Goal: Communication & Community: Ask a question

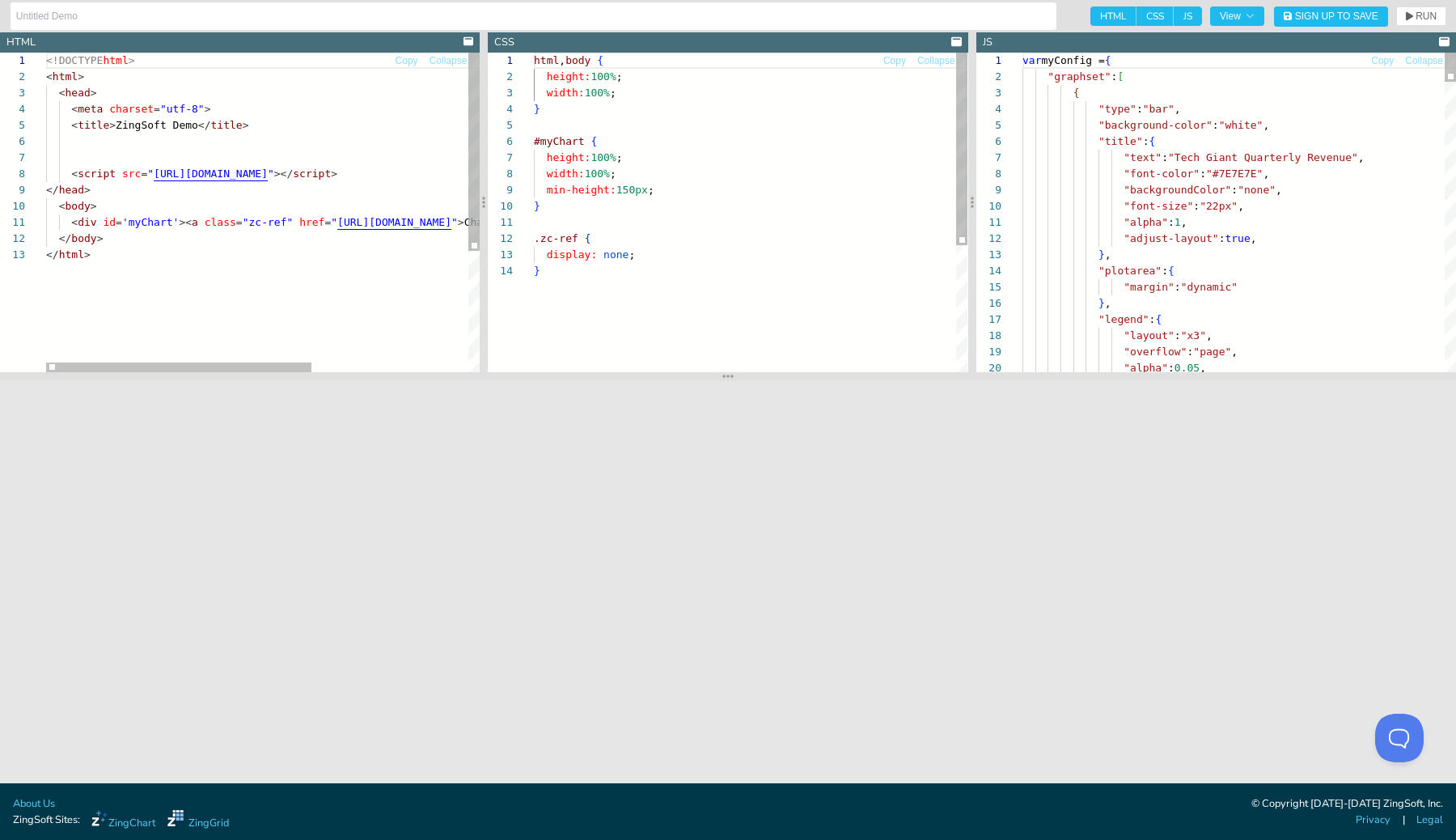
drag, startPoint x: 823, startPoint y: 406, endPoint x: 828, endPoint y: 378, distance: 28.4
click at [828, 378] on section at bounding box center [728, 377] width 1456 height 8
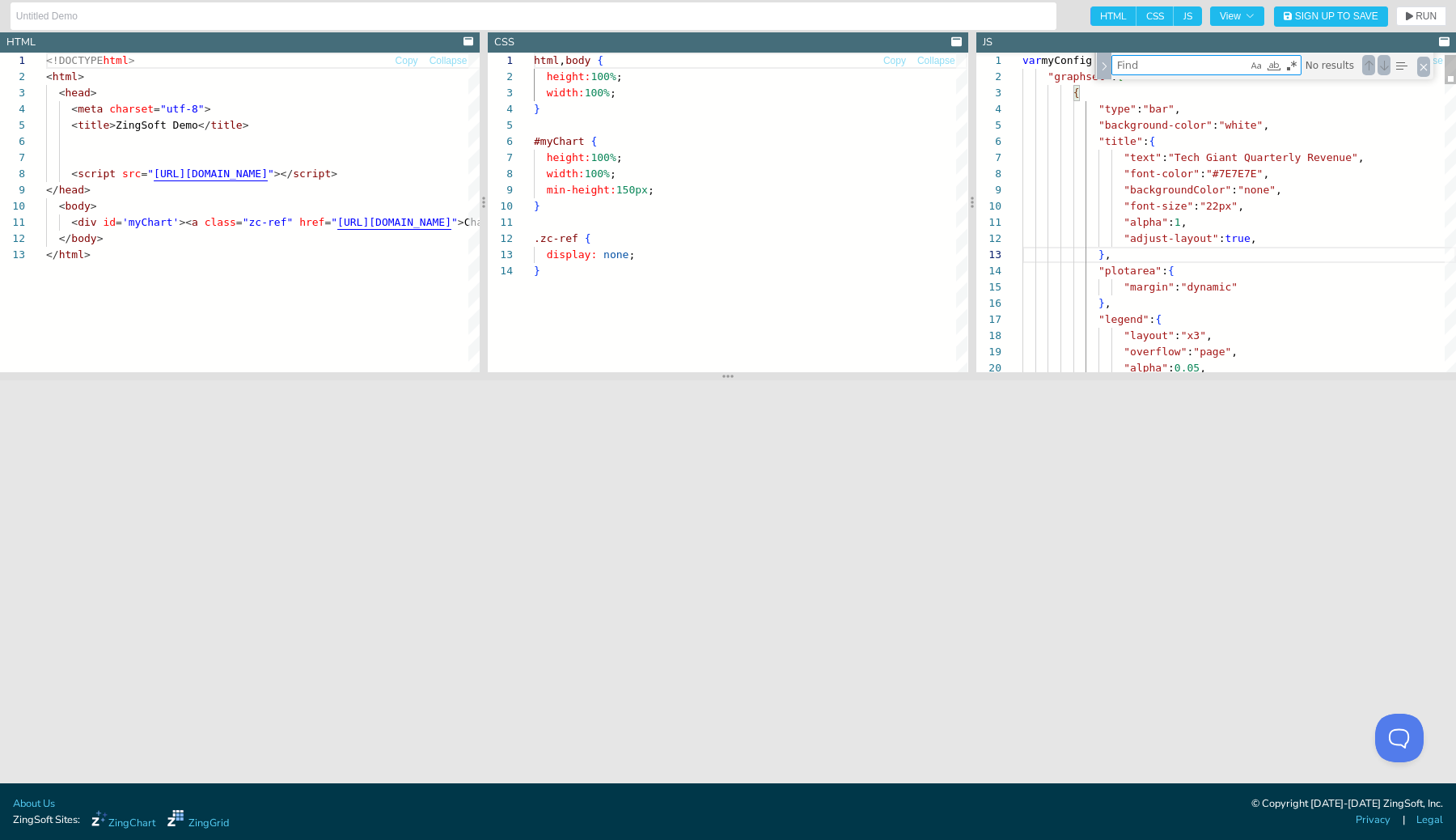
type textarea "}, }, "scaleX":{ "values": [ "Q3", "Q4", "Q1", "Q2" ], "placement":"default","
type textarea "2"
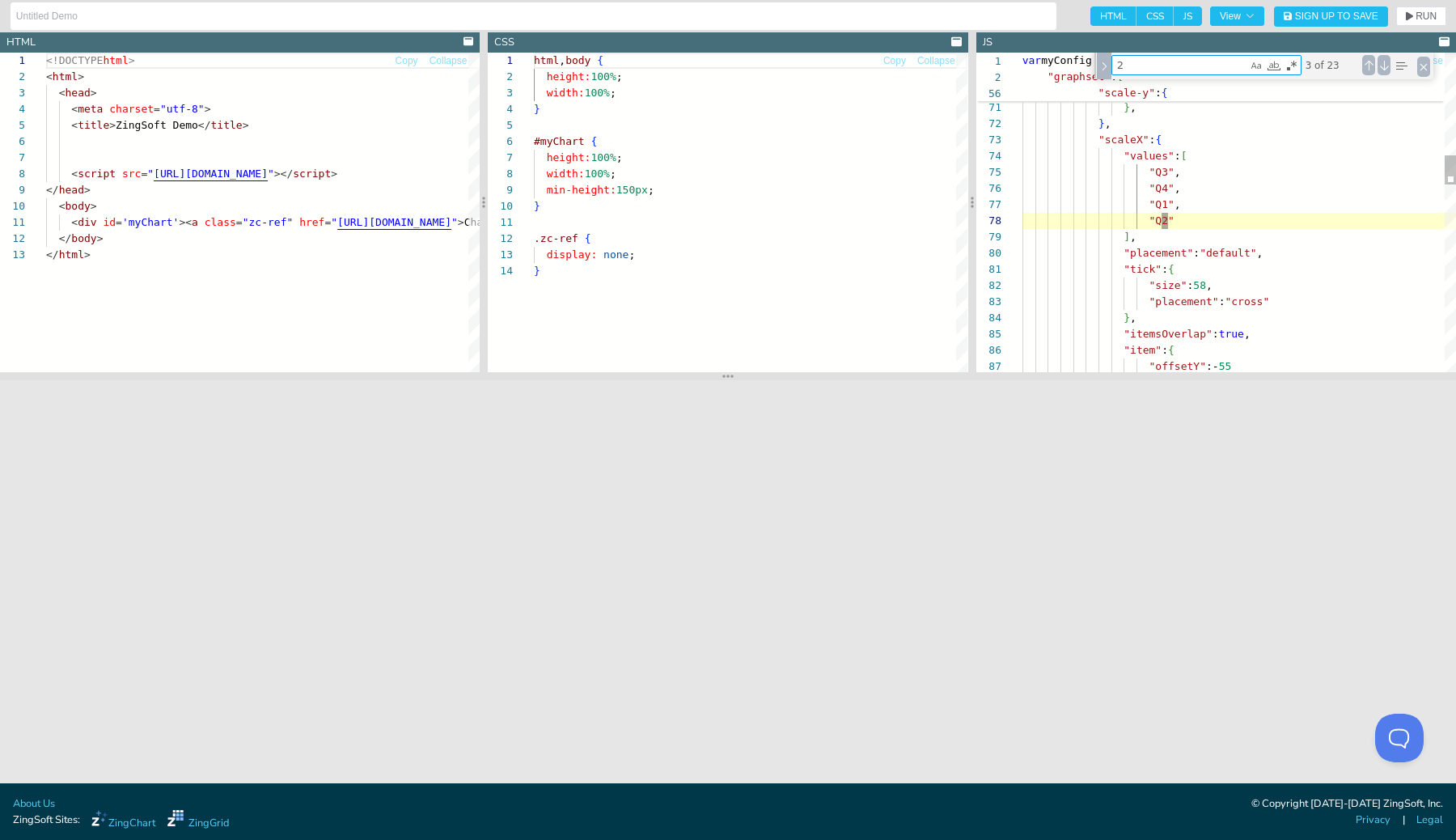
type textarea ""values":["2013","2014"], "placement":"default", "tick":{ "size":20, }, "item":…"
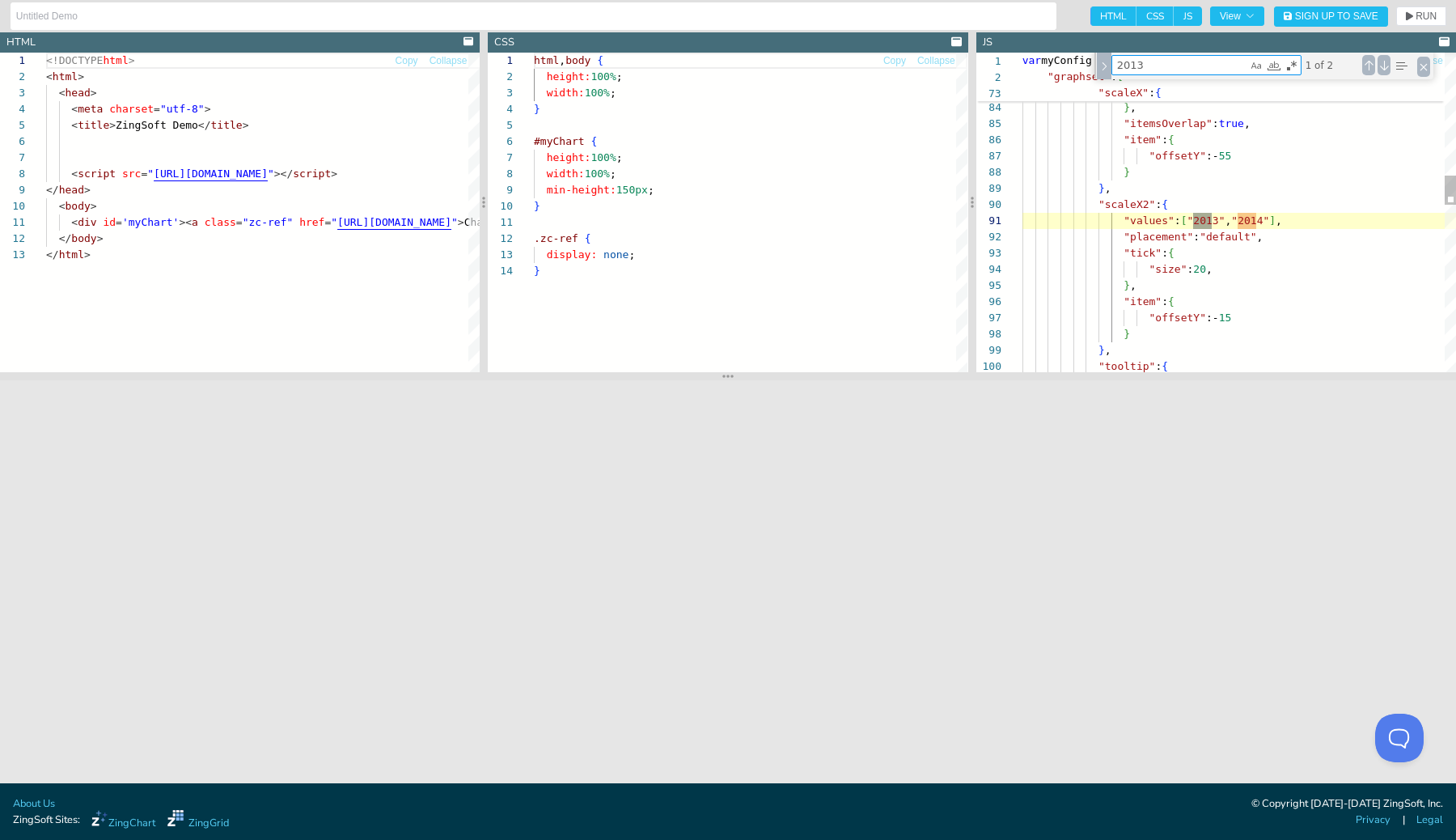
scroll to position [162, 197]
type textarea "2013"
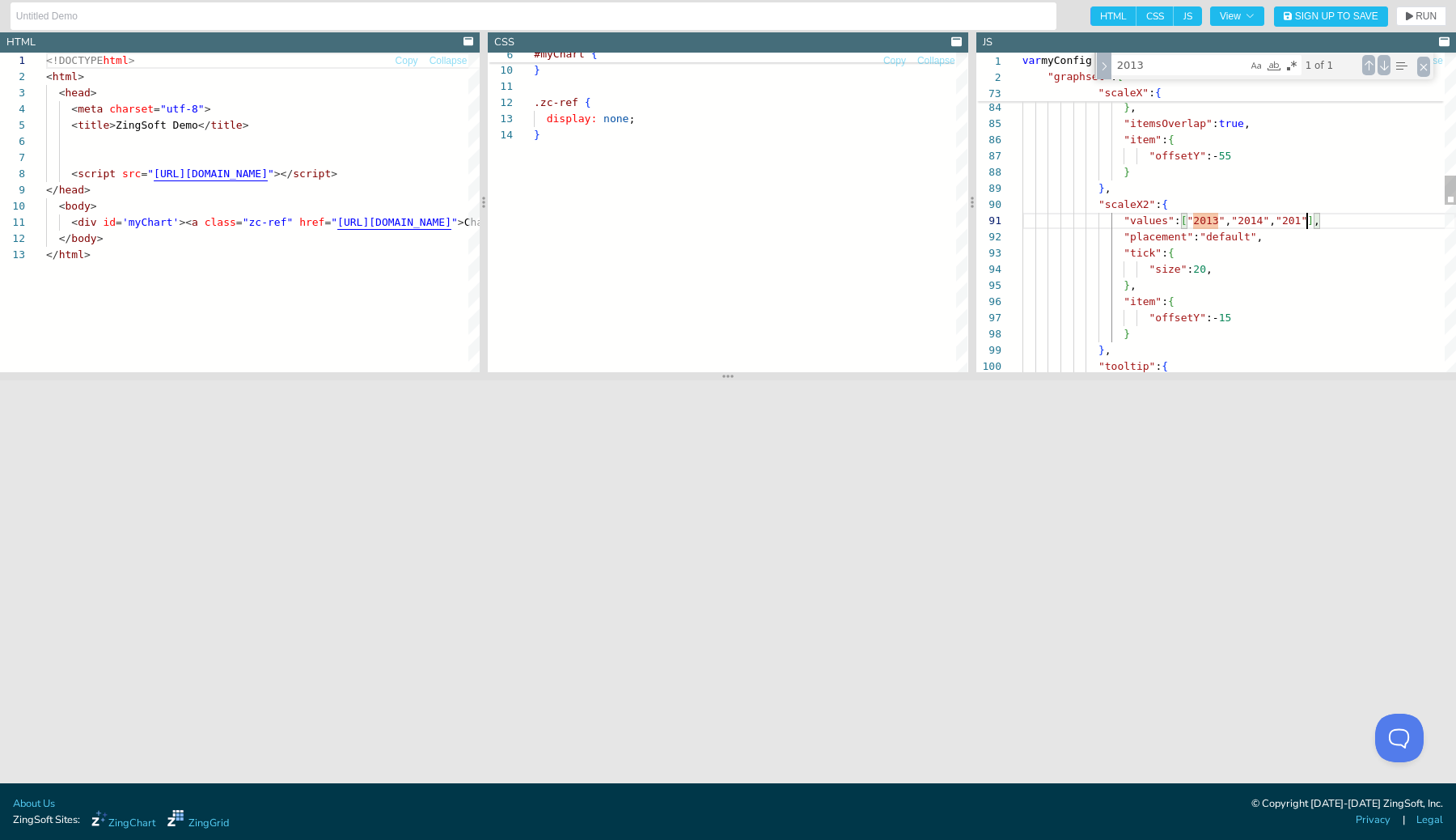
scroll to position [0, 292]
type textarea ""values":["2013","2014", "2015"], "placement":"default", "tick":{ "size":20, },…"
click at [1426, 7] on button "RUN" at bounding box center [1421, 17] width 50 height 20
click at [1122, 201] on div ""tick" : { "size" : 58 , "placement" : "cross" } , "itemsOverlap" : true , "ite…" at bounding box center [1239, 457] width 434 height 3454
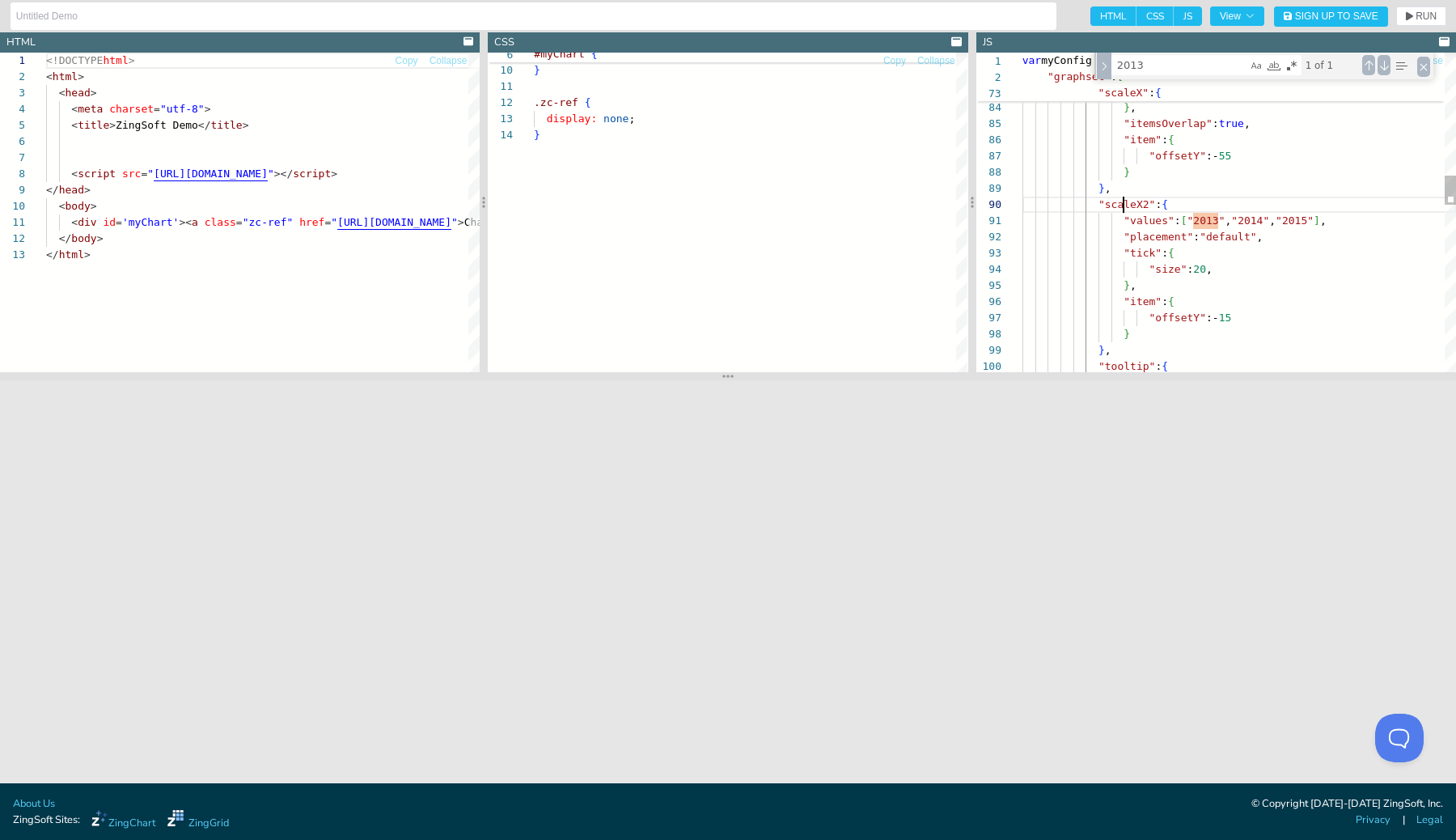
click at [1122, 201] on div ""tick" : { "size" : 58 , "placement" : "cross" } , "itemsOverlap" : true , "ite…" at bounding box center [1239, 457] width 434 height 3454
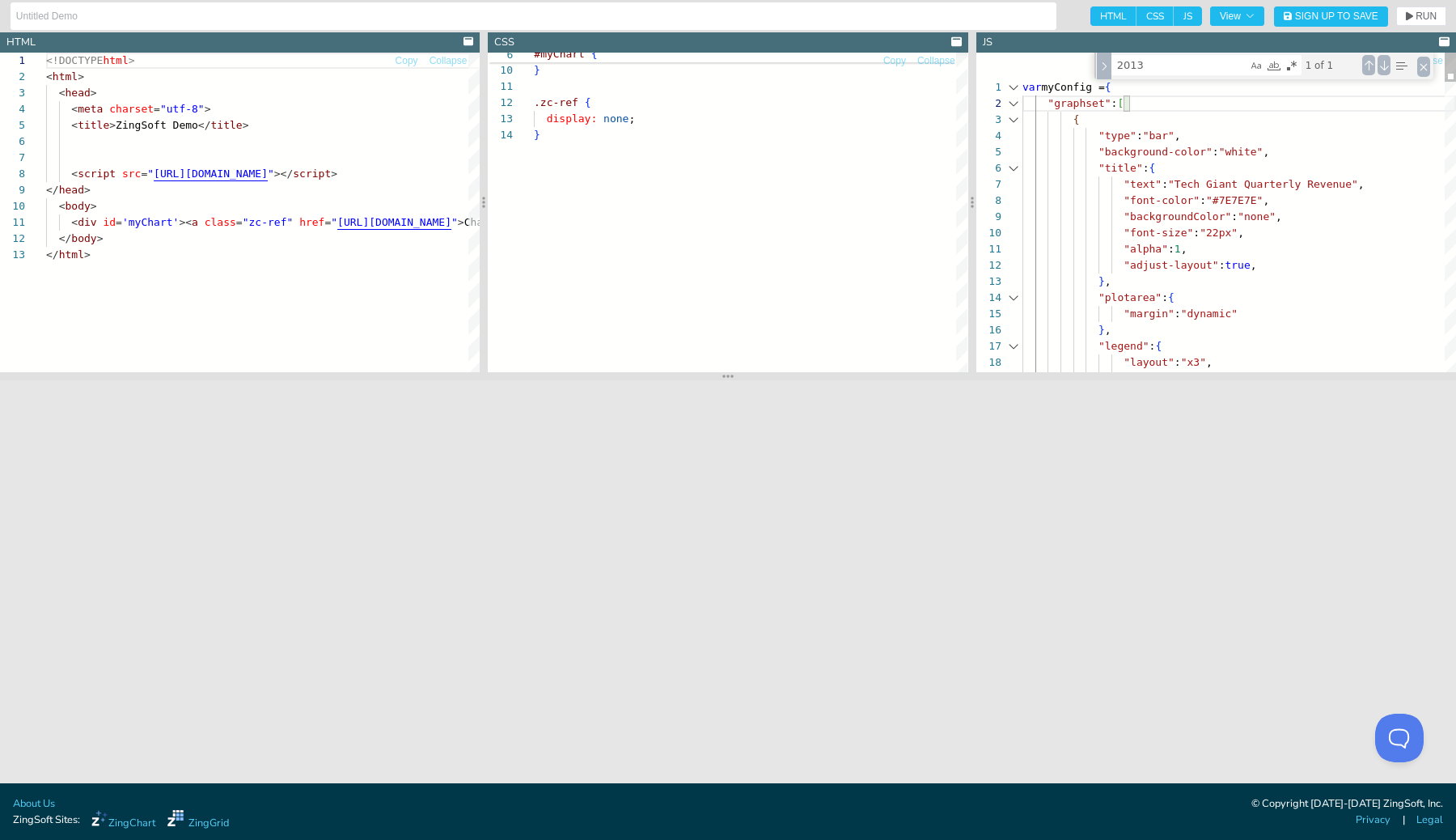
click at [1013, 105] on div at bounding box center [1014, 103] width 21 height 17
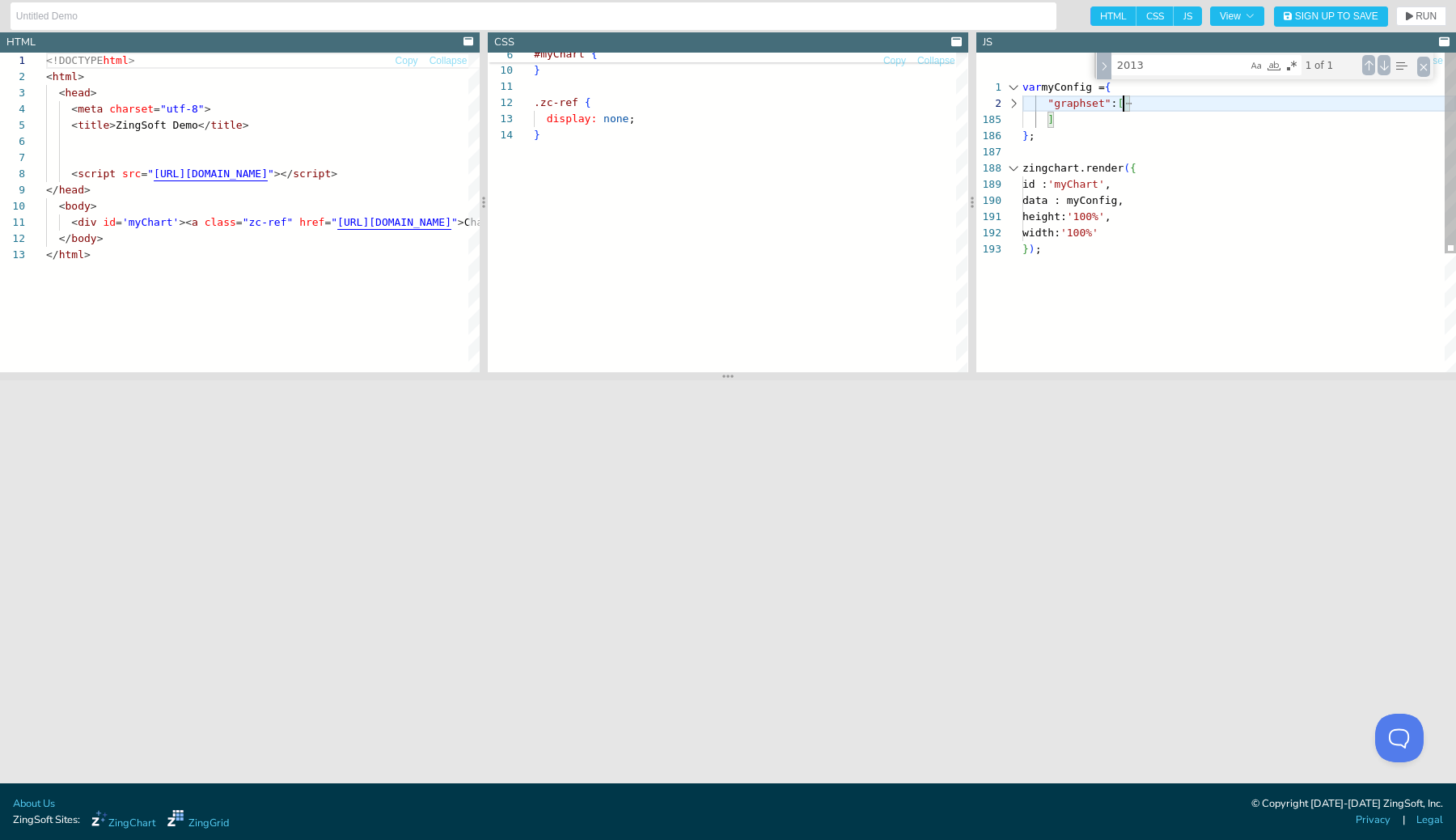
scroll to position [17, 31]
click at [1080, 124] on div "var myConfig = { "graphset" : [ ] } ; zingchart.render ( { id : 'myChart' , dat…" at bounding box center [1239, 306] width 434 height 508
click at [1106, 103] on div "var myConfig = { "graphset" : [ ] } ; zingchart.render ( { id : 'myChart' , dat…" at bounding box center [1239, 306] width 434 height 508
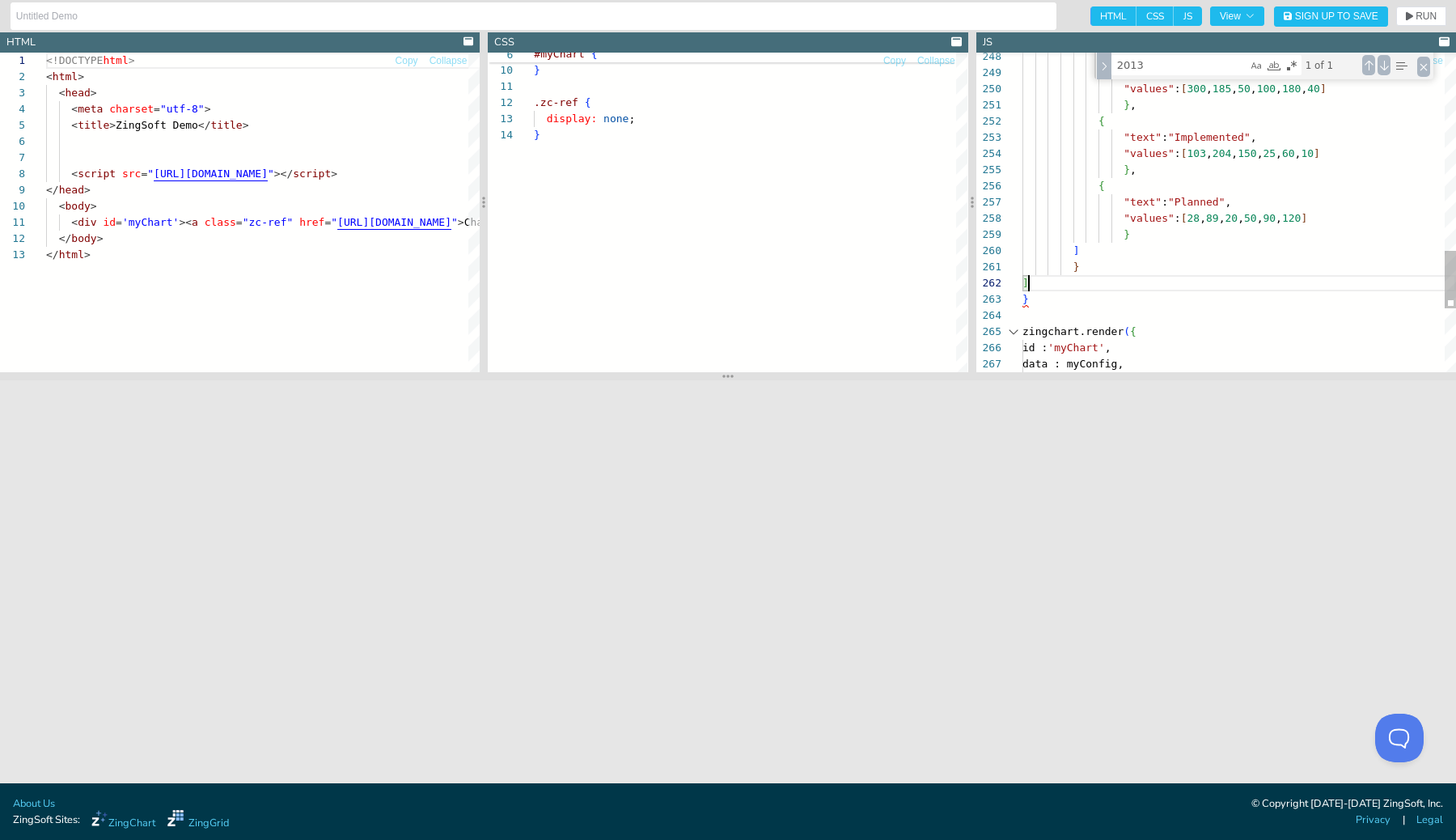
scroll to position [145, 7]
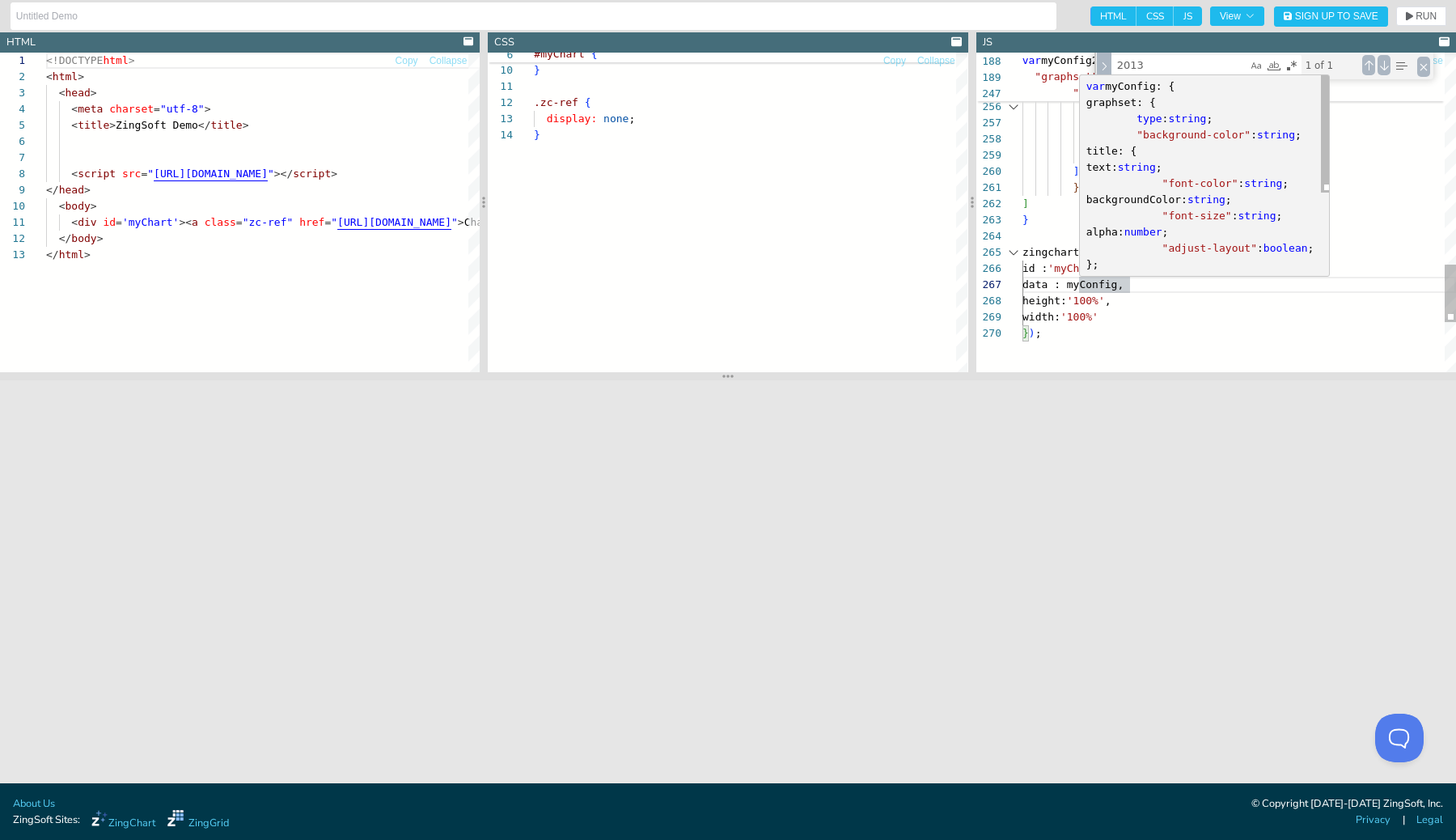
scroll to position [64, 114]
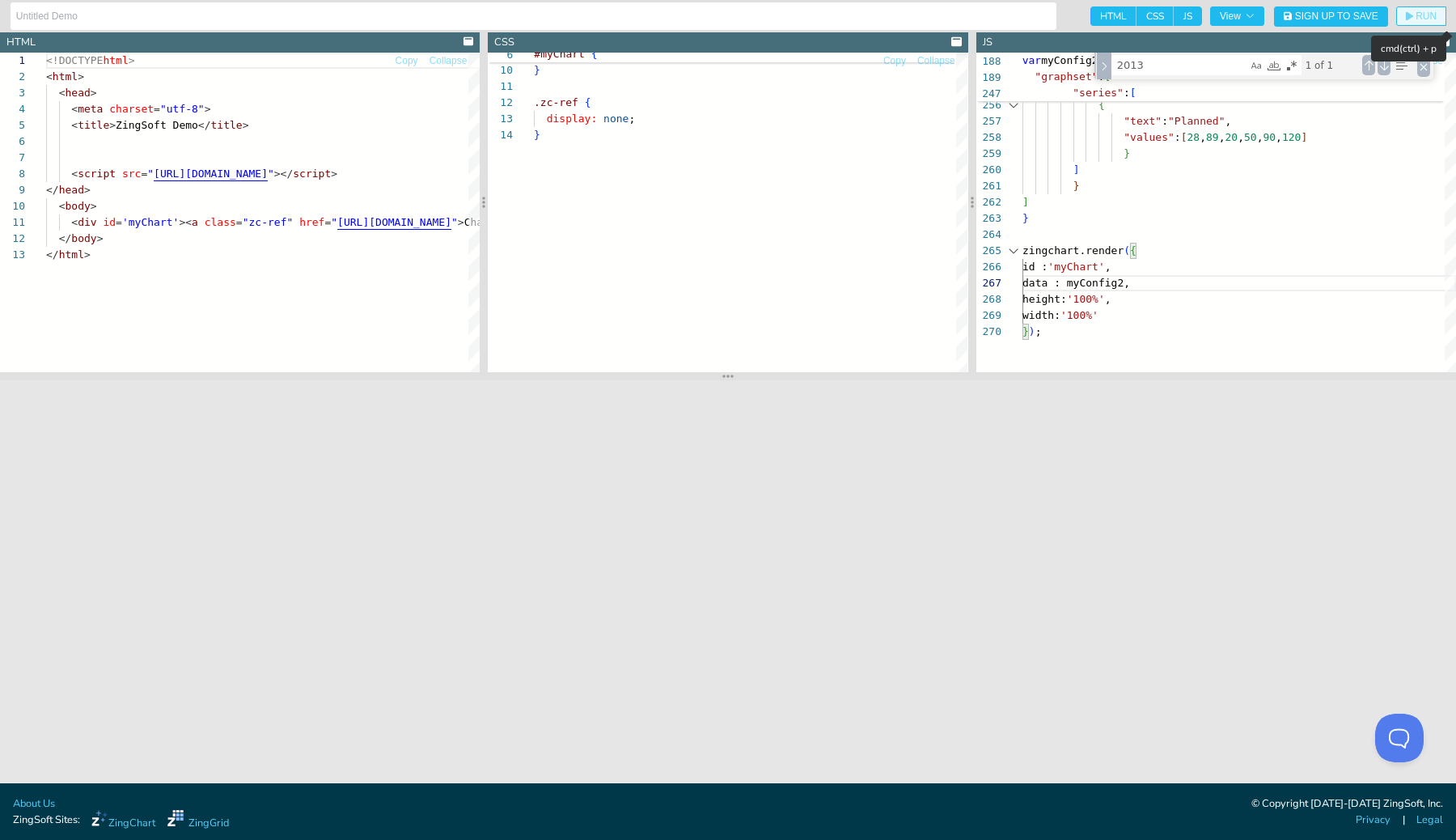
type textarea "} zingchart.render({ id : 'myChart', data : myConfig2, height: '100%', width: '…"
click at [1426, 16] on span "RUN" at bounding box center [1427, 17] width 21 height 10
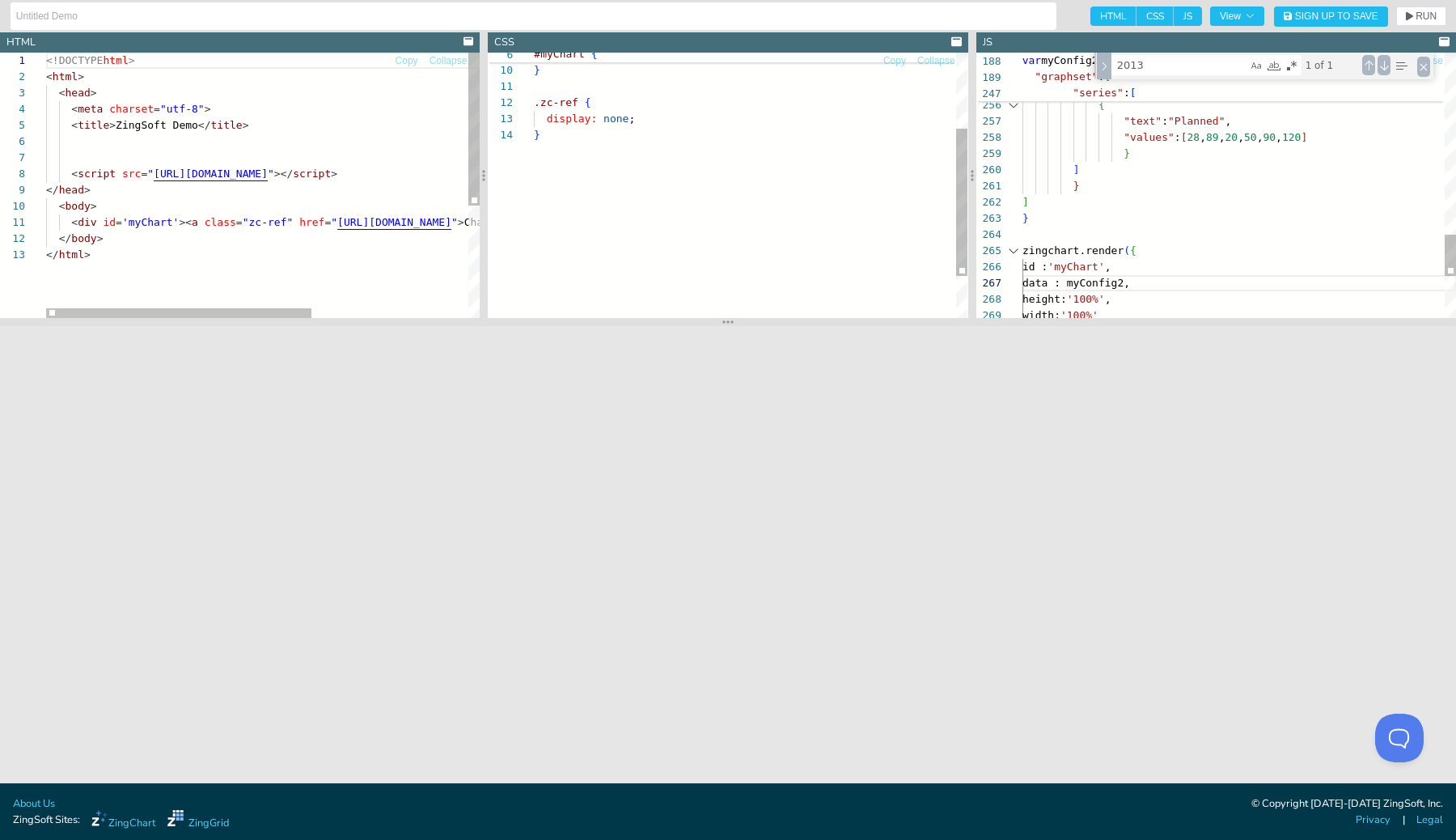
drag, startPoint x: 741, startPoint y: 378, endPoint x: 751, endPoint y: 325, distance: 53.9
click at [751, 324] on section at bounding box center [728, 322] width 1456 height 8
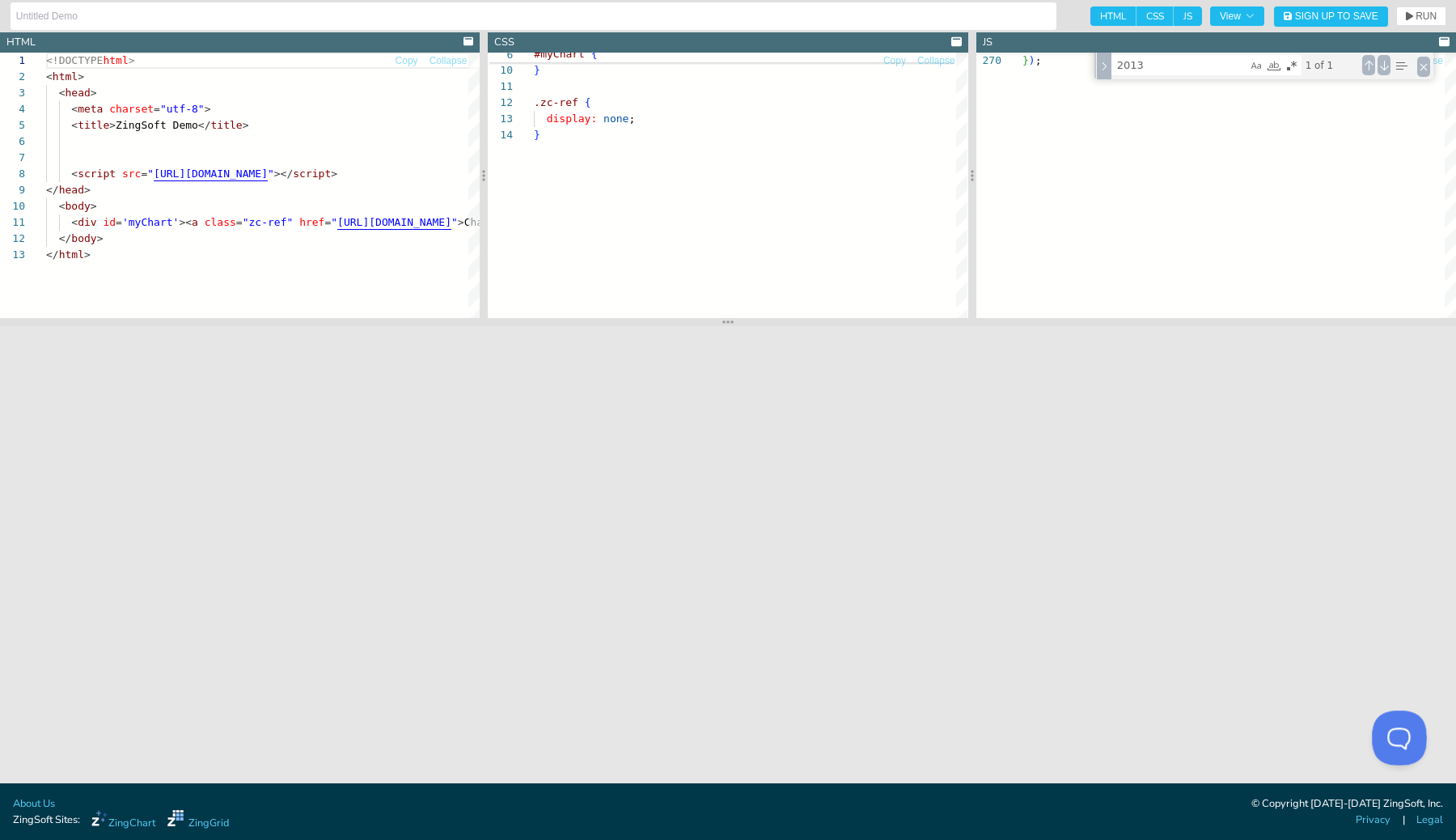
click at [1401, 740] on button at bounding box center [1397, 735] width 49 height 49
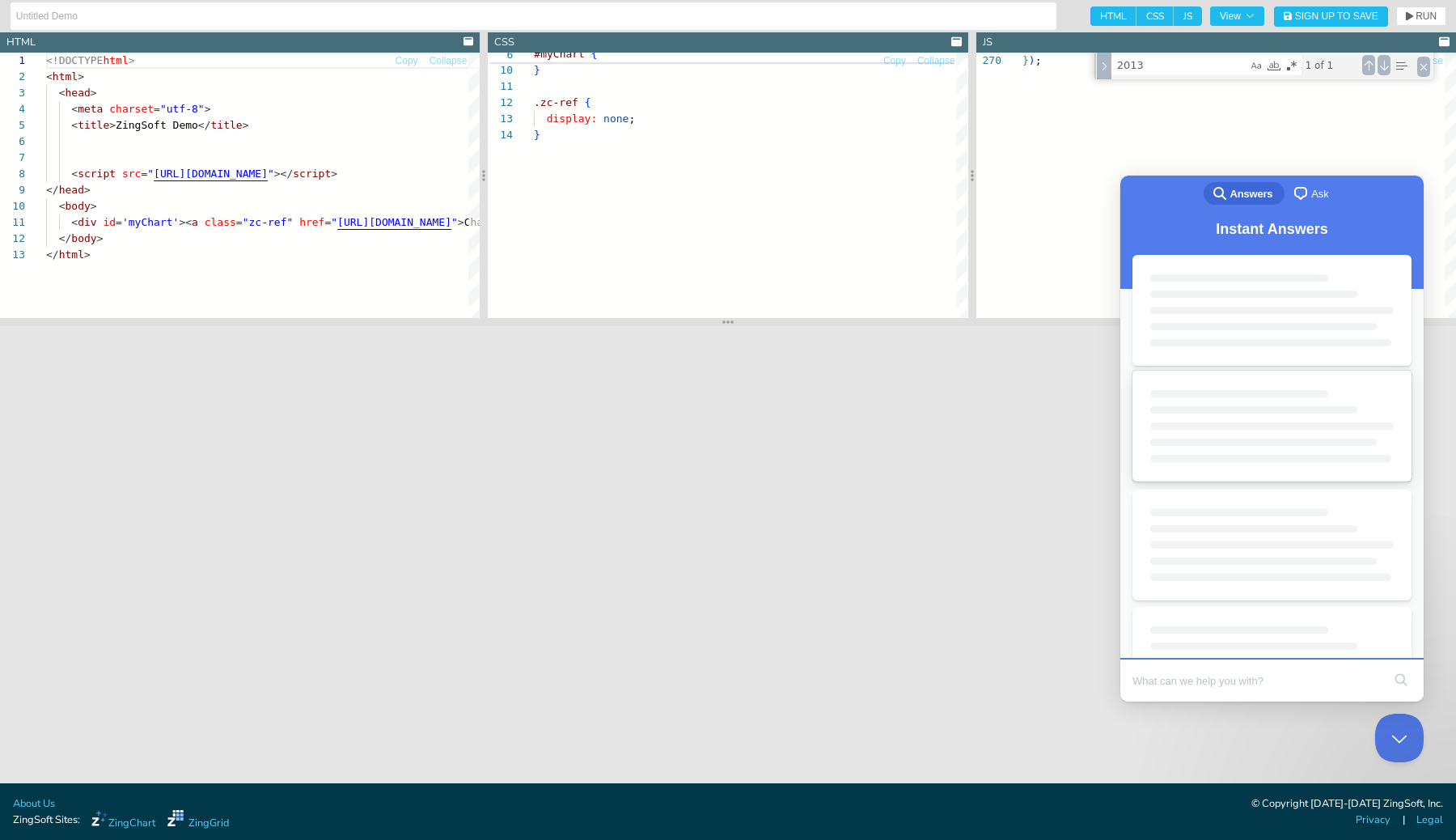
scroll to position [0, 0]
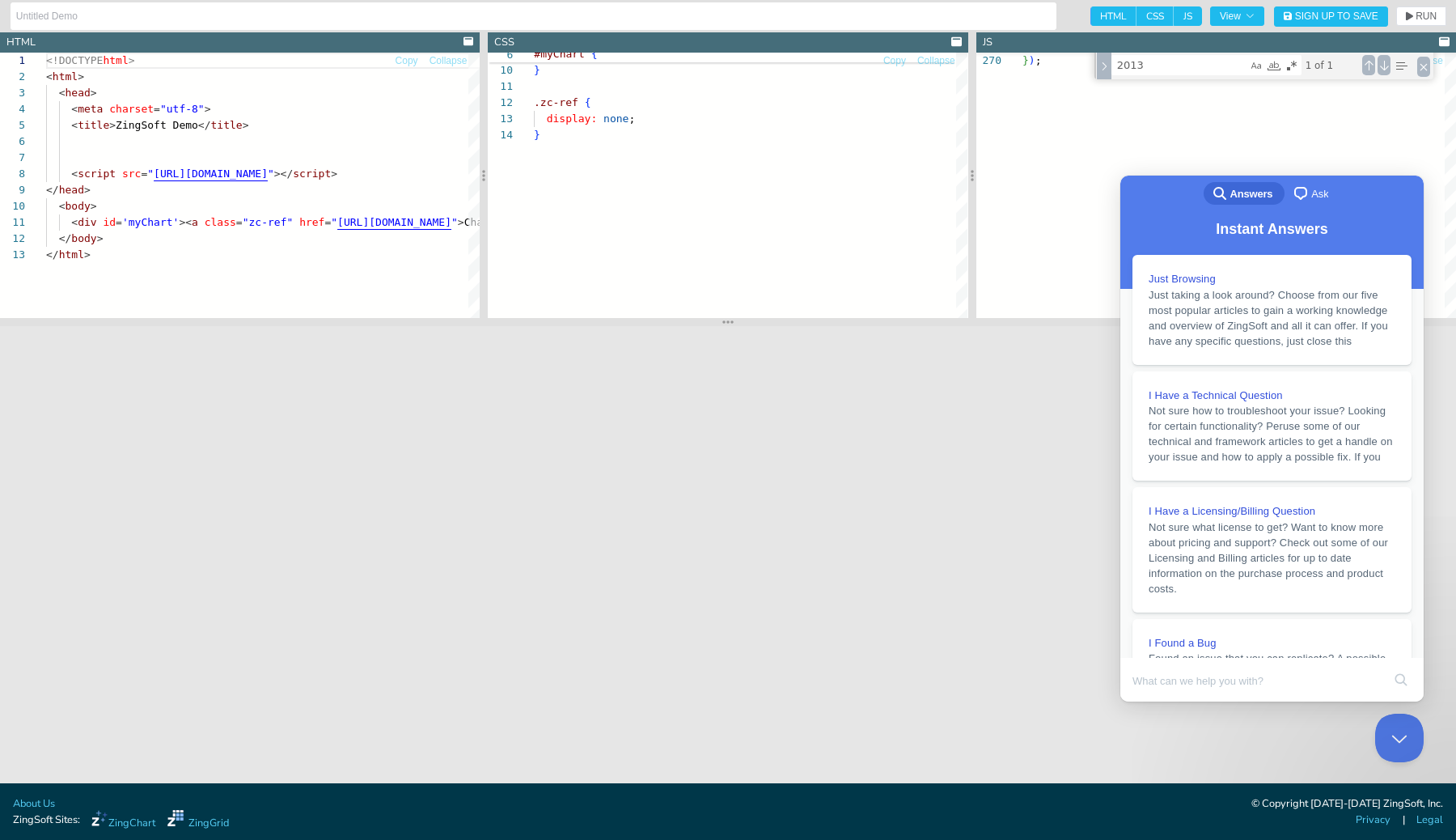
click at [1317, 195] on span "Ask" at bounding box center [1319, 194] width 17 height 17
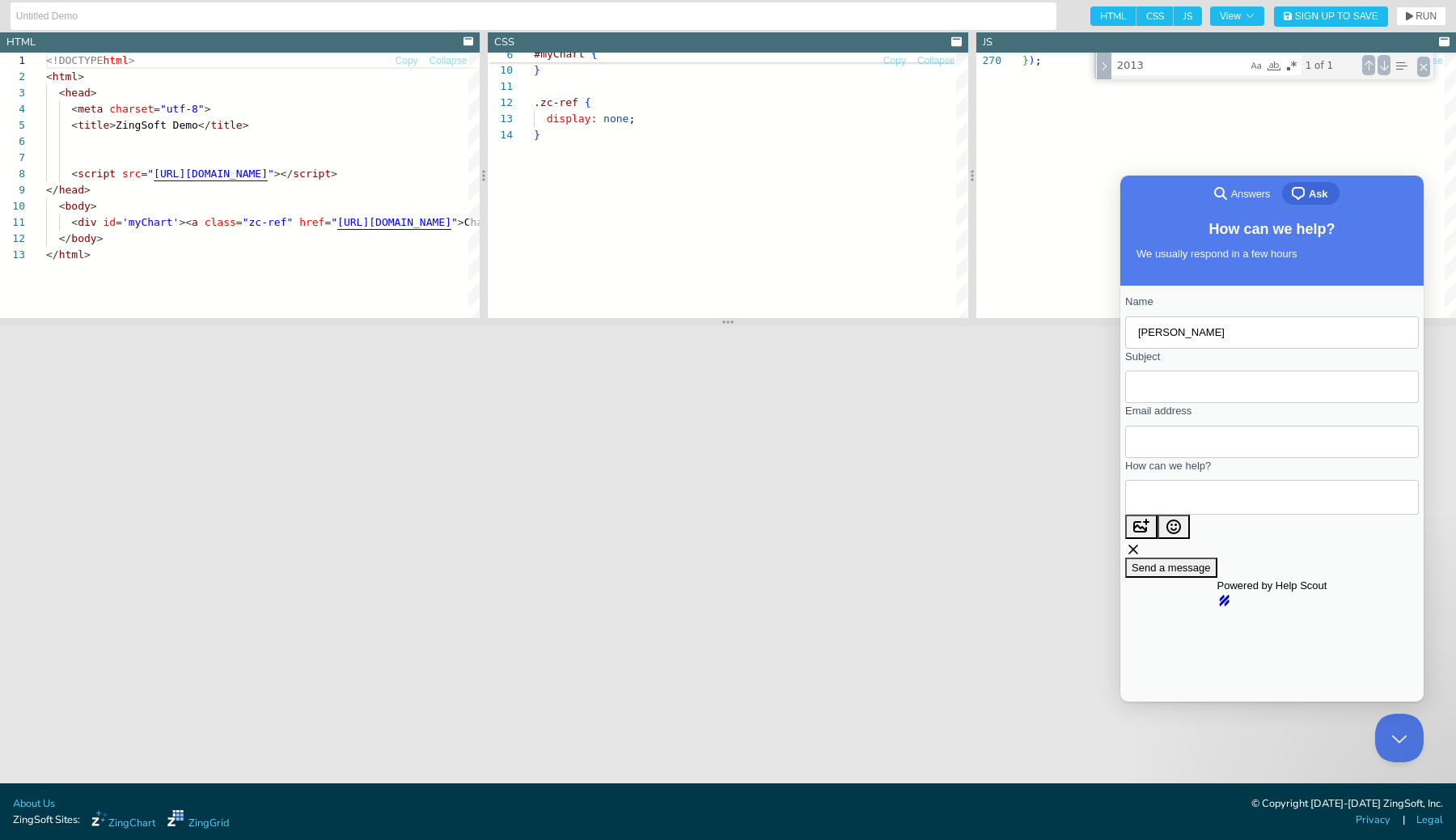
click at [1237, 396] on input "Subject" at bounding box center [1272, 387] width 268 height 29
type input "C"
type input "Bar Chart scale-x-2 labels not visible"
type input "[PERSON_NAME][EMAIL_ADDRESS][DOMAIN_NAME]"
click at [1260, 514] on textarea "How can we help?" at bounding box center [1211, 498] width 146 height 33
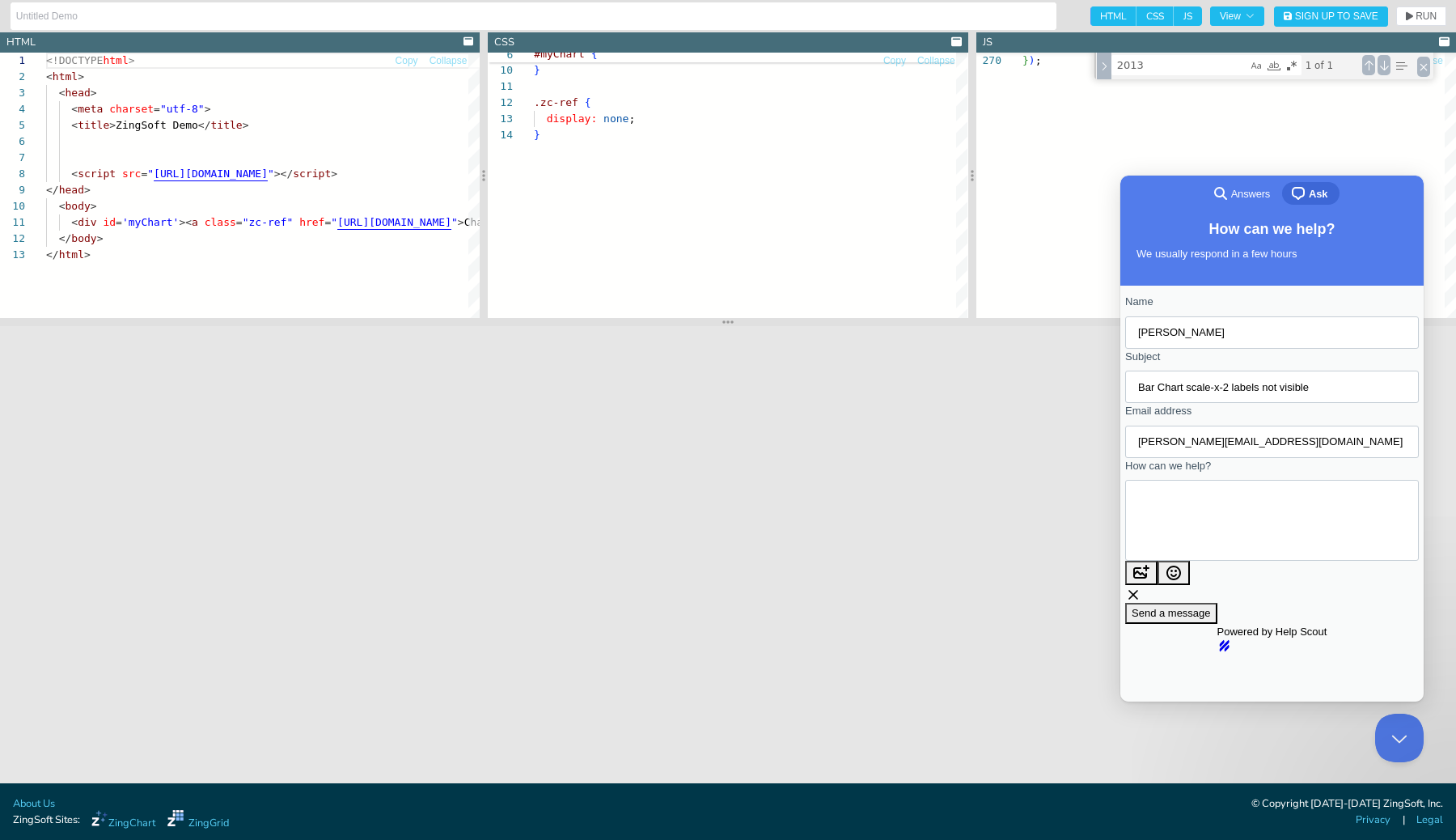
scroll to position [7, 0]
type textarea "Hi, I am supporting a customer that uses ZingChart 2.8.x. We are creating a sta…"
click at [1323, 23] on button "Sign Up to Save" at bounding box center [1330, 17] width 114 height 20
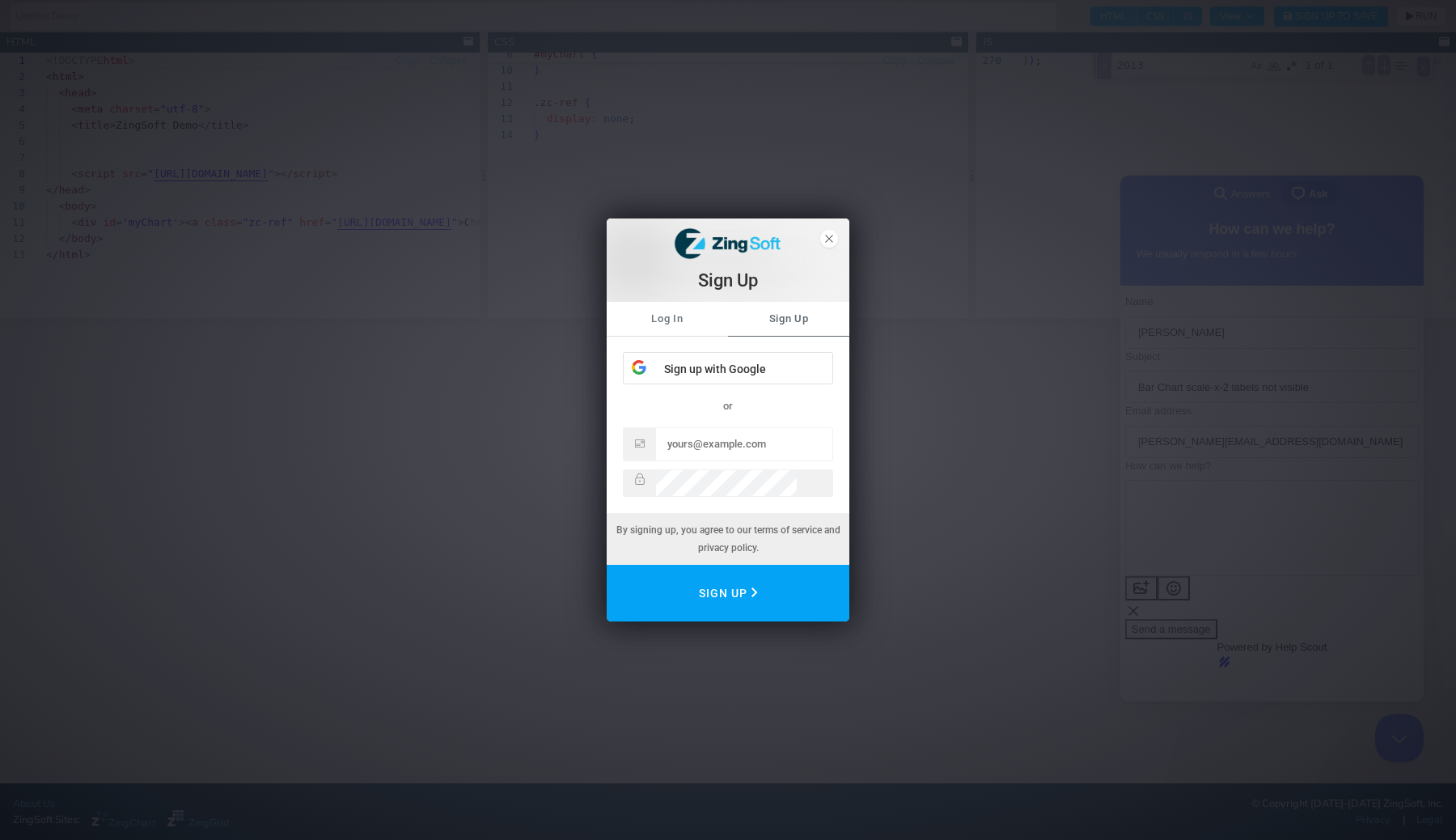
click at [673, 311] on link "Log In" at bounding box center [667, 318] width 121 height 34
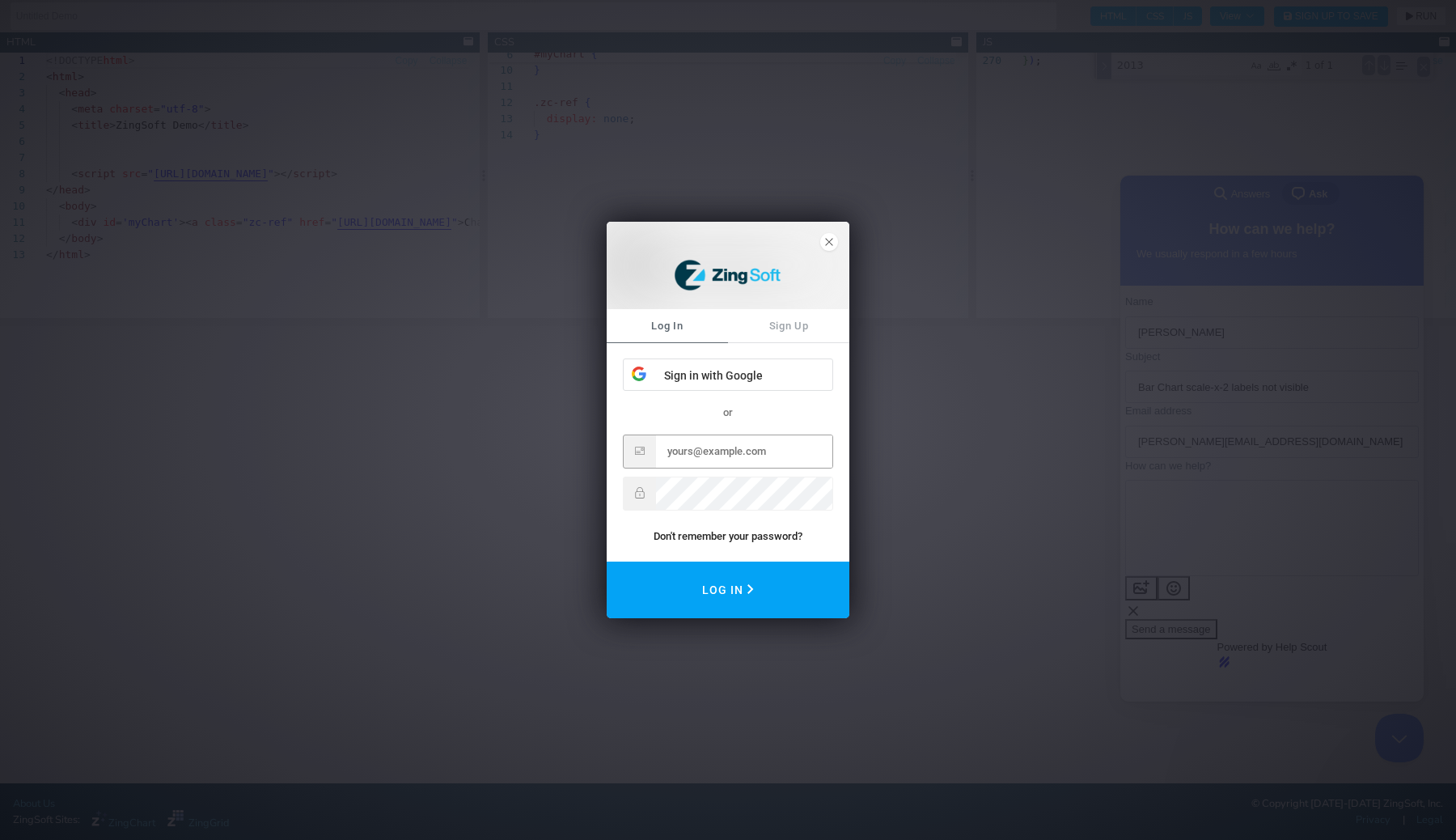
click at [656, 435] on div at bounding box center [656, 435] width 0 height 0
click at [705, 375] on div "Sign in with Google" at bounding box center [728, 375] width 209 height 32
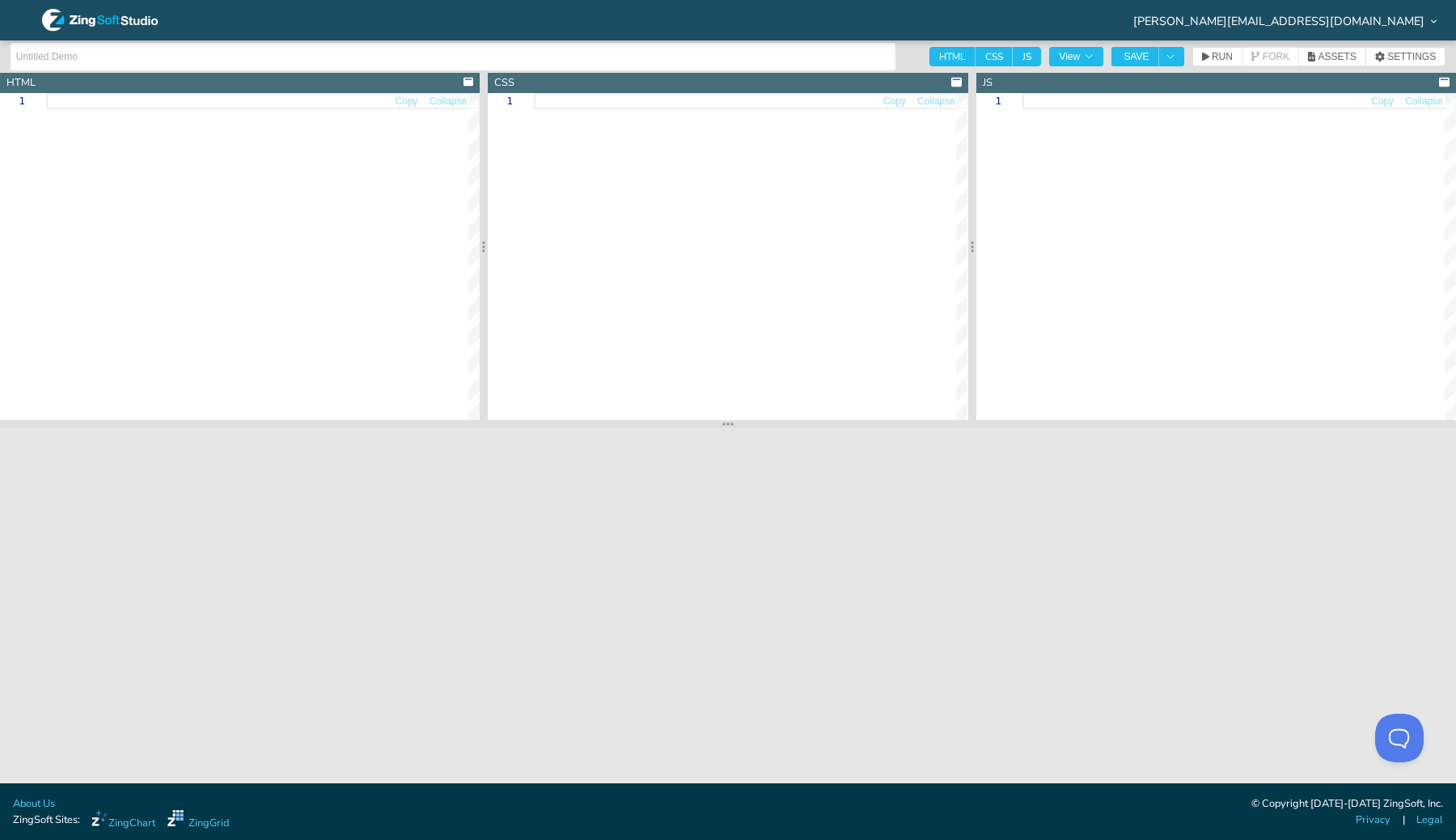
type textarea "<!DOCTYPE html> <html> <head> <meta charset="utf-8"> <title>ZingSoft Demo</titl…"
type textarea "html,body { height:100%; width:100%; } #myChart { height:100%; width:100%; min-…"
type textarea "var myConfig = { "graphset": [ { "type": "bar", "background-color": "white", "t…"
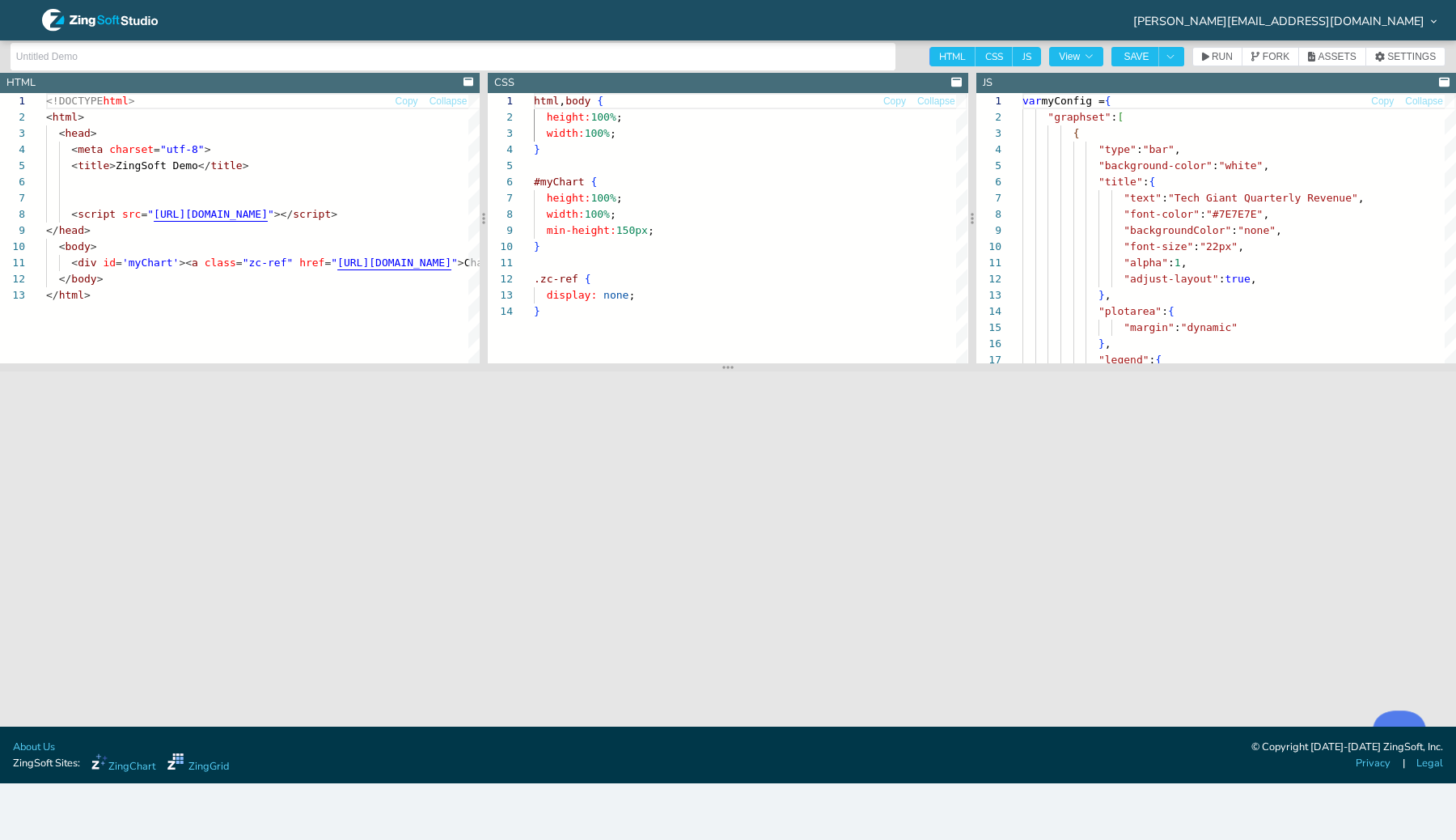
click at [1391, 721] on button "Open Beacon popover" at bounding box center [1397, 735] width 49 height 49
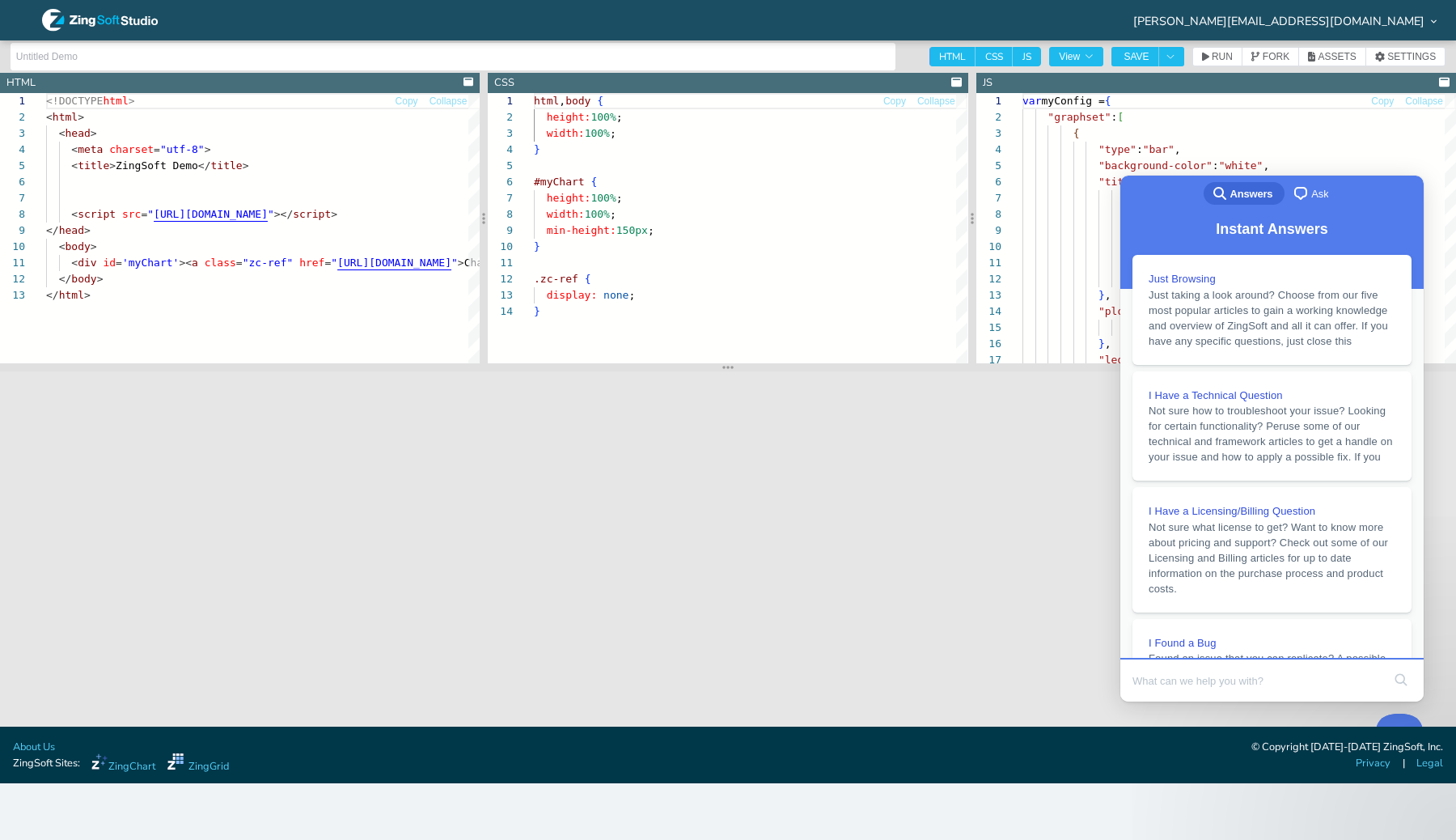
click at [1330, 187] on link "chat-square Ask" at bounding box center [1312, 193] width 56 height 22
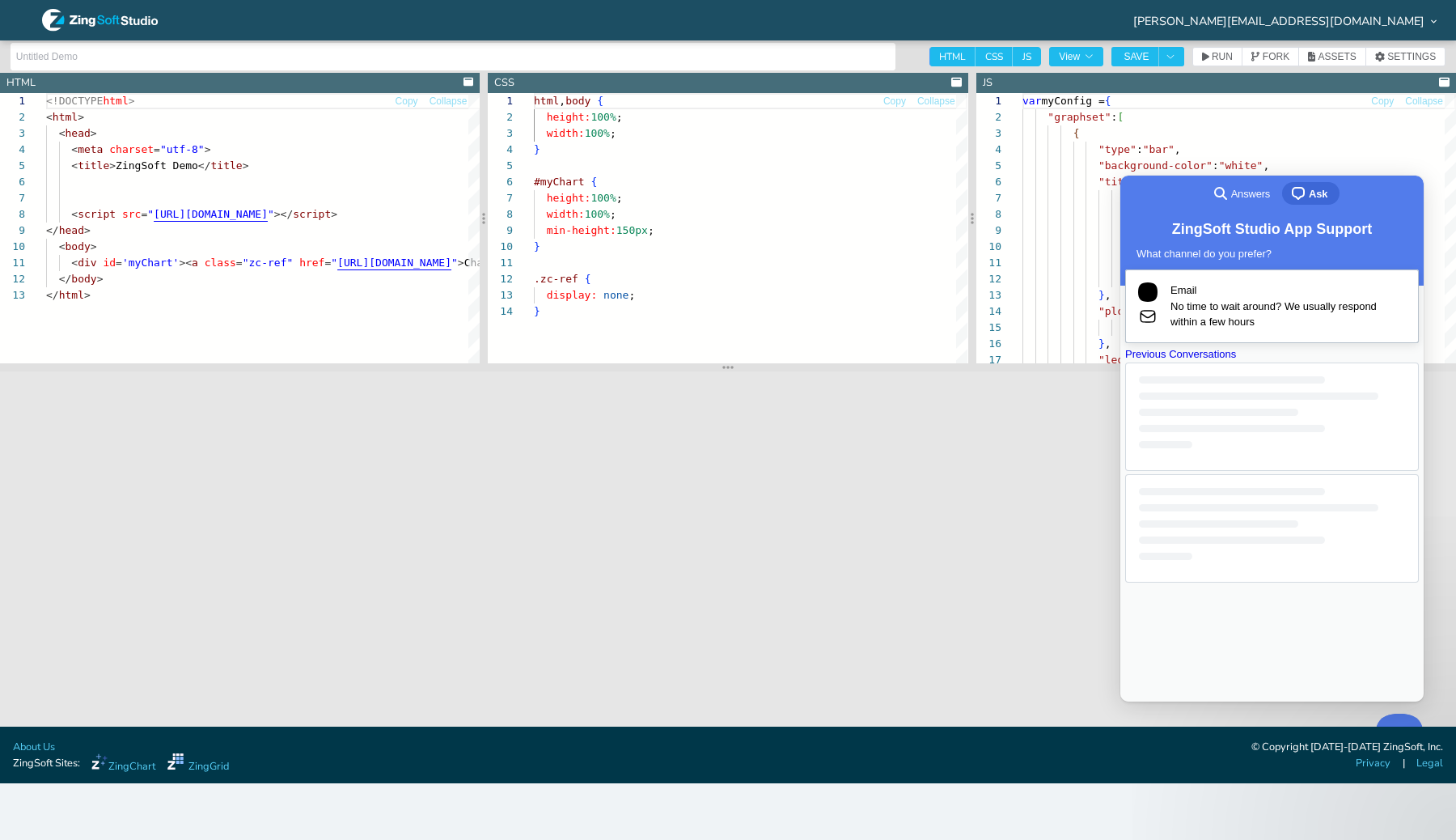
click at [1255, 326] on span "No time to wait around? We usually respond within a few hours" at bounding box center [1287, 314] width 235 height 31
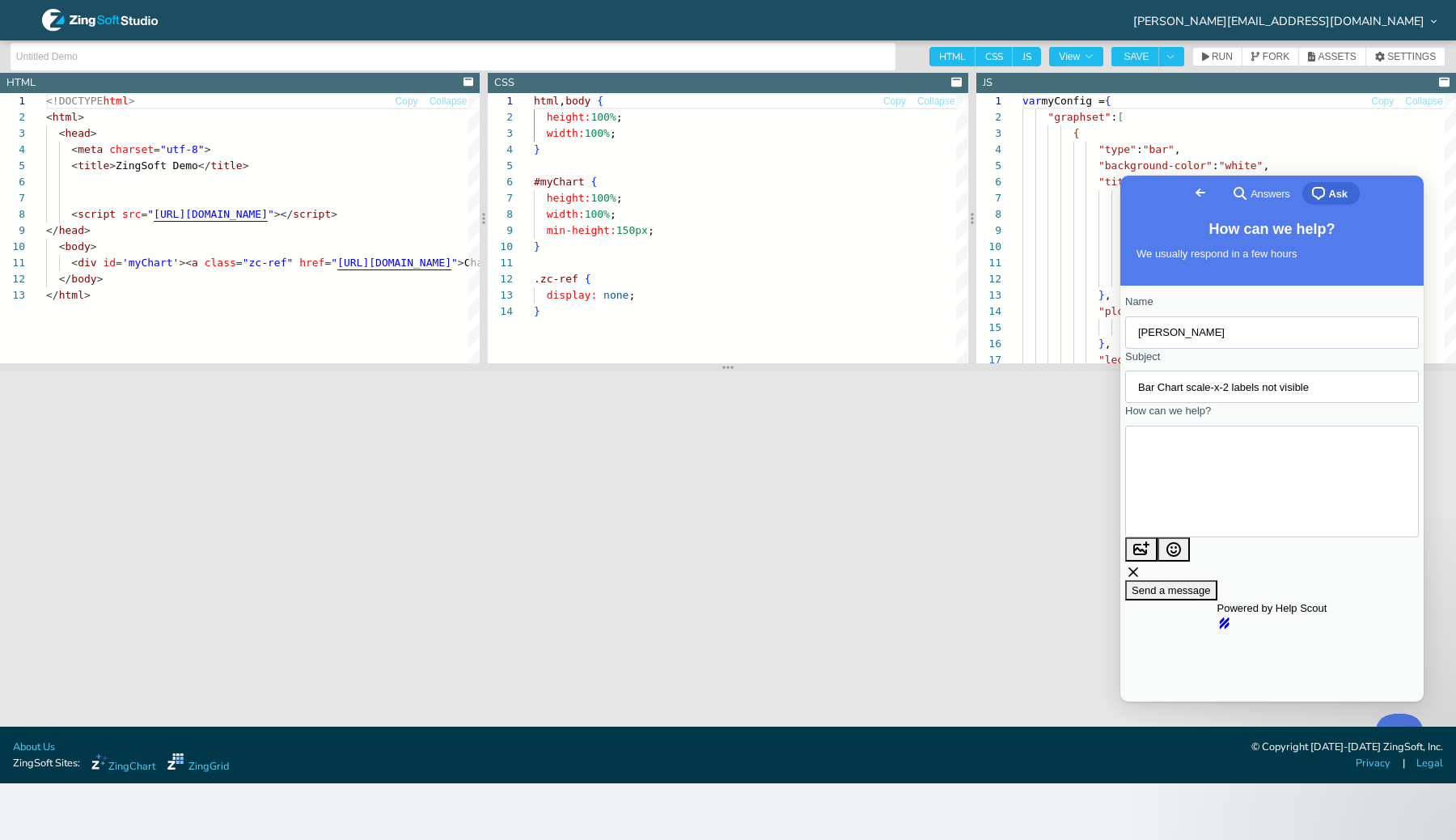
click at [1194, 501] on textarea "Hi, I am supporting a customer that uses ZingChart 2.8.x. We are creating a sta…" at bounding box center [1165, 481] width 56 height 82
click at [1194, 496] on textarea "Hi, I am supporting a customer that uses ZingChart 2.8.x. We are creating a sta…" at bounding box center [1165, 481] width 56 height 82
click at [1188, 504] on textarea "Hi, I am supporting a customer that uses ZingChart 2.8.x. We are creating a sta…" at bounding box center [1162, 490] width 50 height 94
paste textarea "[URL][DOMAIN_NAME]"
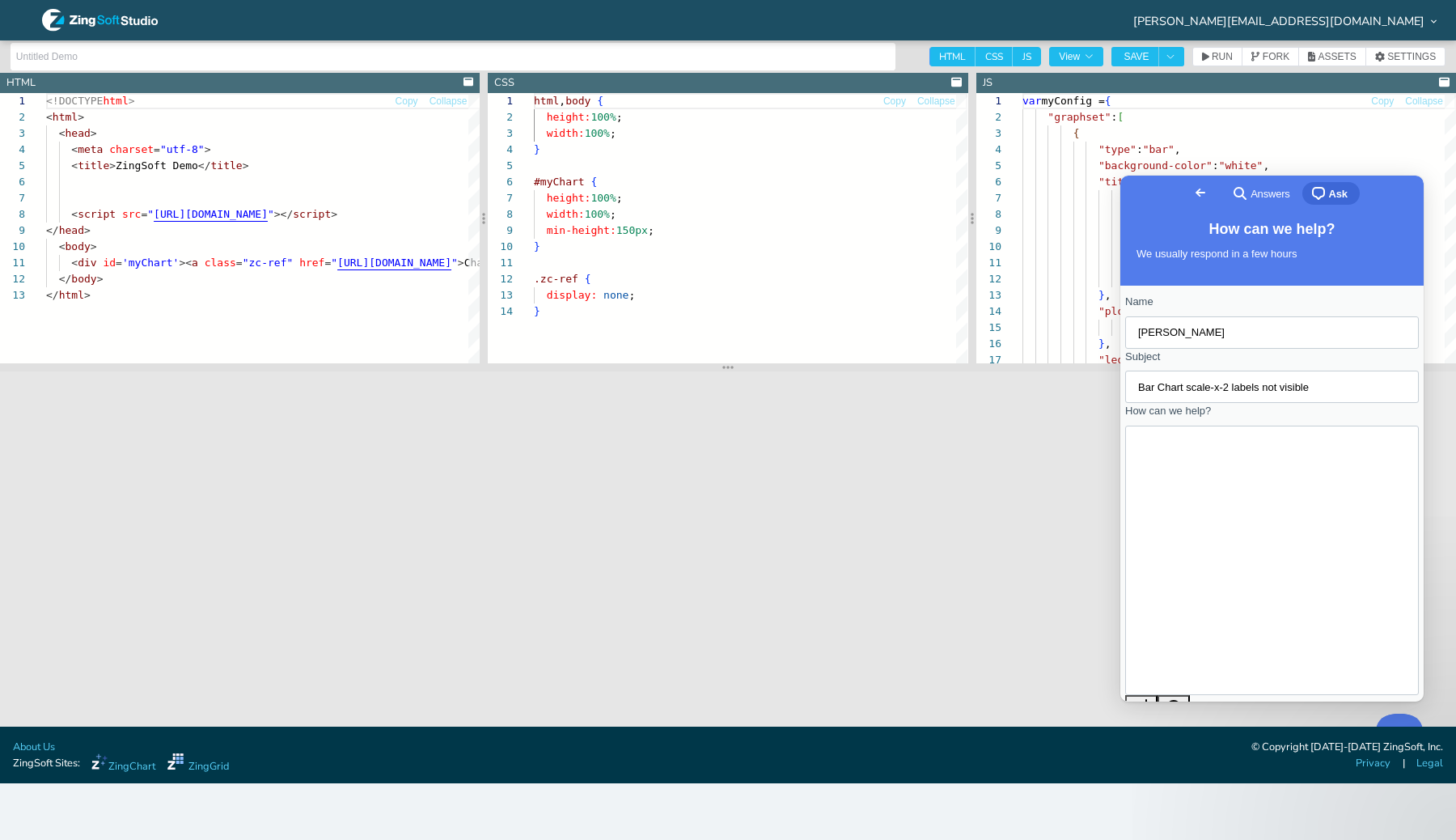
type textarea "Hi, I am supporting a customer that uses ZingChart 2.8.x. We are creating a sta…"
click at [1211, 742] on span "Send a message" at bounding box center [1170, 748] width 79 height 12
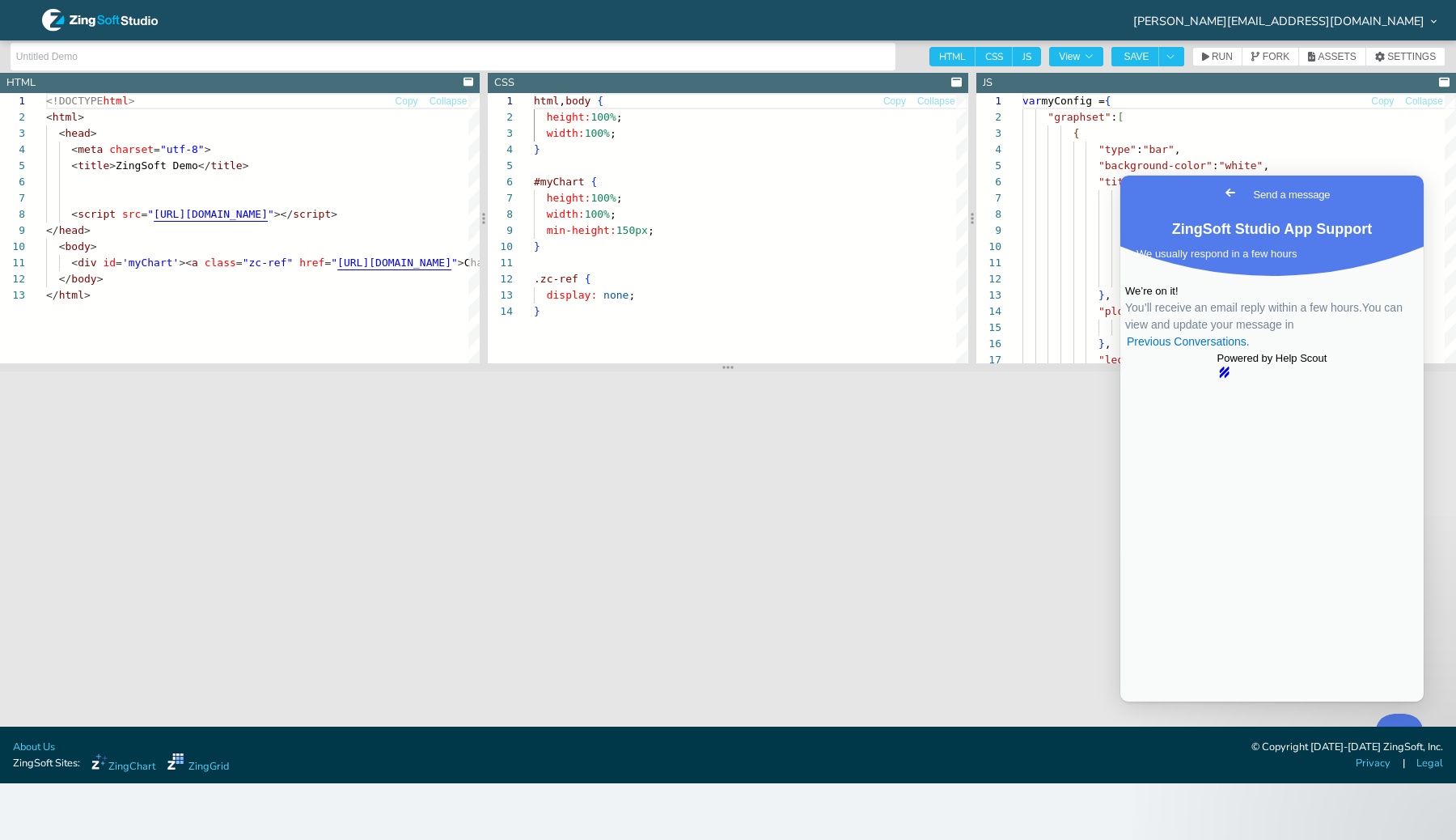
click at [796, 17] on section "[PERSON_NAME][EMAIL_ADDRESS][DOMAIN_NAME]" at bounding box center [728, 20] width 1456 height 40
